Goal: Task Accomplishment & Management: Use online tool/utility

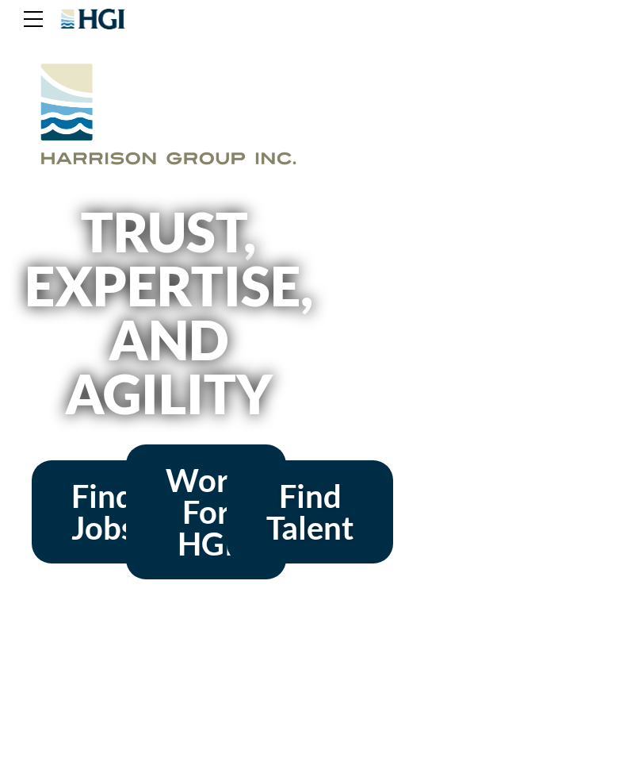
click at [94, 520] on span "Find Jobs" at bounding box center [102, 511] width 63 height 63
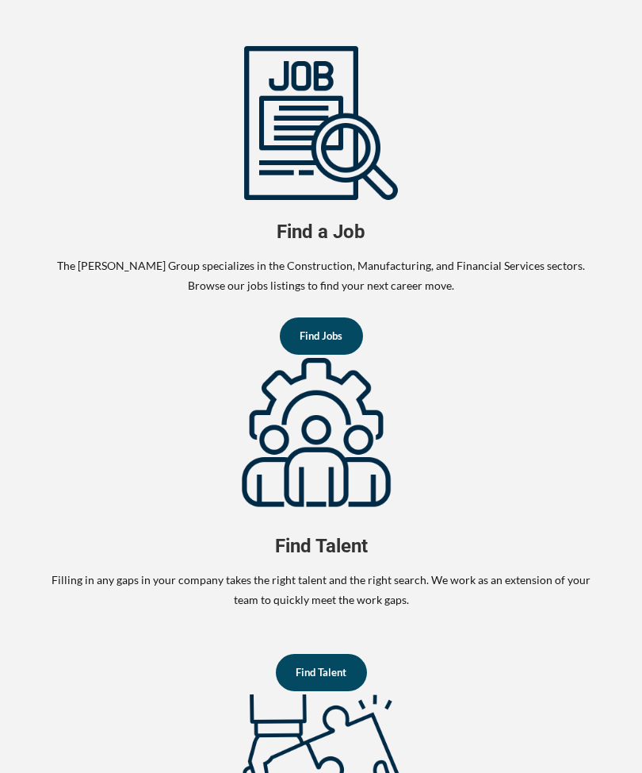
scroll to position [1030, 0]
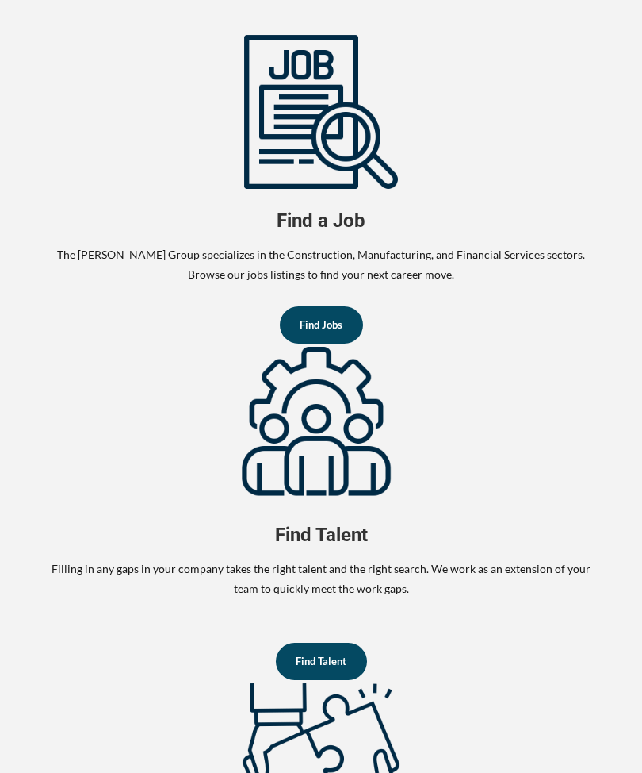
click at [332, 330] on span "Find Jobs" at bounding box center [321, 325] width 43 height 10
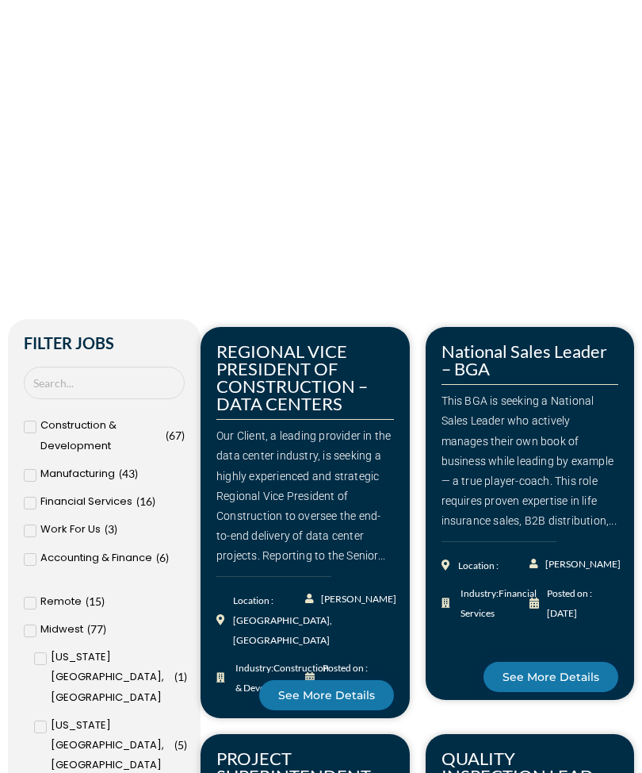
scroll to position [313, 0]
click at [33, 566] on span at bounding box center [30, 559] width 13 height 13
click at [0, 0] on input "Accounting & Finance ( 6 )" at bounding box center [0, 0] width 0 height 0
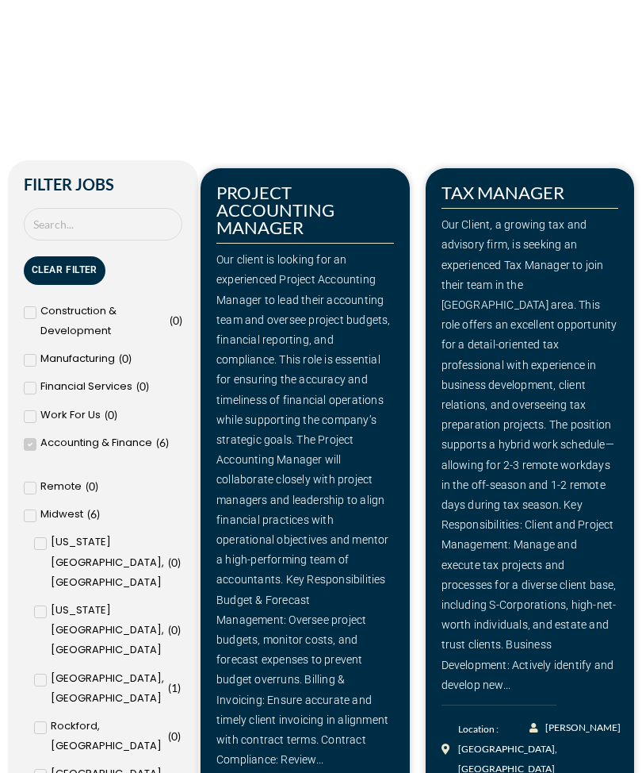
scroll to position [472, 0]
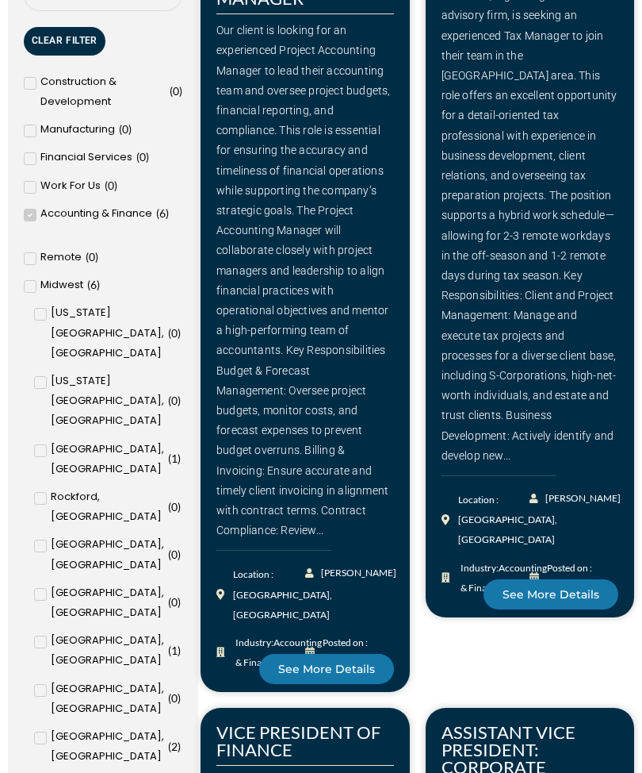
click at [51, 679] on span "[GEOGRAPHIC_DATA], [GEOGRAPHIC_DATA]" at bounding box center [107, 699] width 113 height 40
click at [0, 0] on input "[GEOGRAPHIC_DATA], [GEOGRAPHIC_DATA] ( 0 )" at bounding box center [0, 0] width 0 height 0
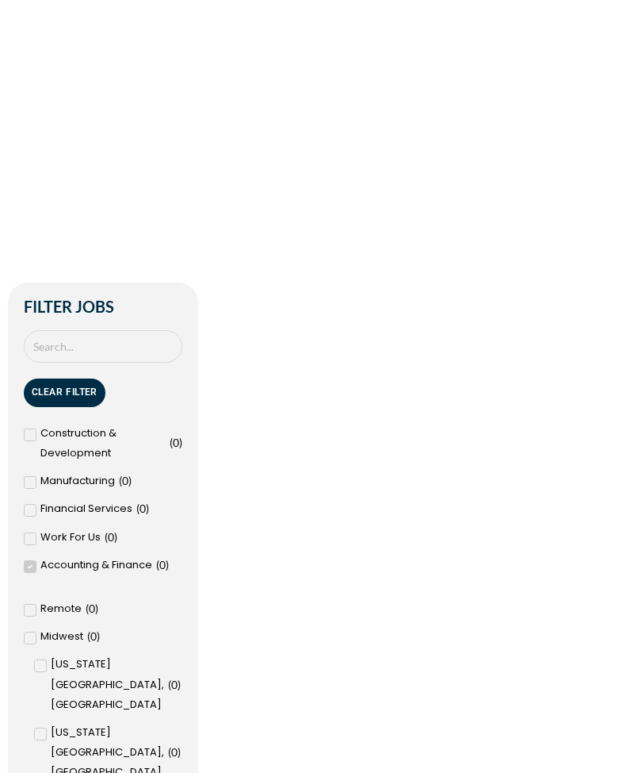
scroll to position [349, 0]
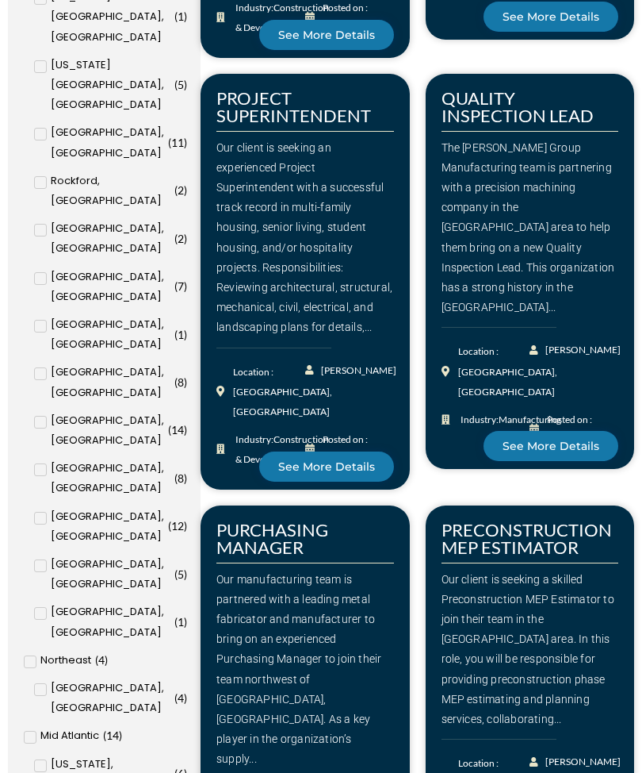
scroll to position [960, 0]
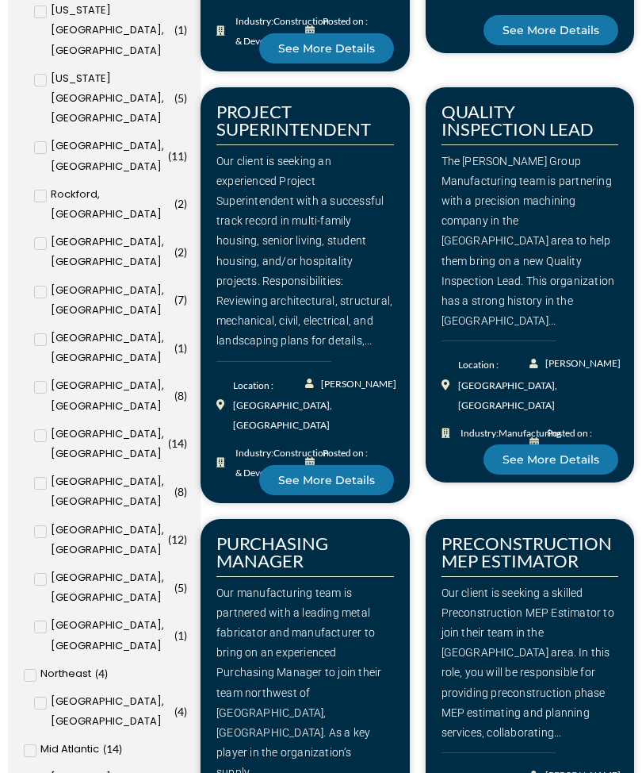
click at [48, 375] on div "Cedar Rapids, IA ( 8 )" at bounding box center [110, 395] width 153 height 40
click at [0, 0] on input "Cedar Rapids, IA ( 8 )" at bounding box center [0, 0] width 0 height 0
